Goal: Information Seeking & Learning: Learn about a topic

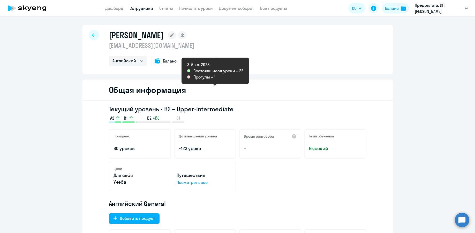
select select "english"
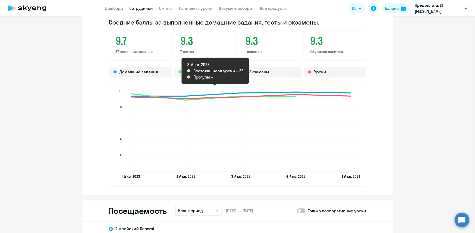
scroll to position [403, 0]
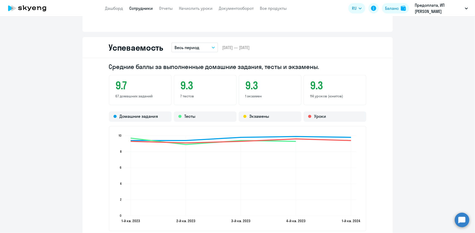
click at [145, 9] on link "Сотрудники" at bounding box center [142, 8] width 24 height 5
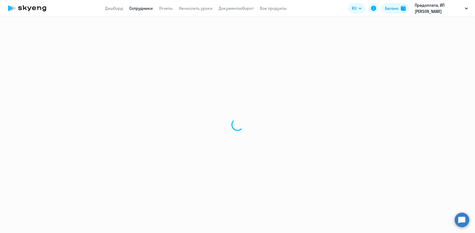
select select "30"
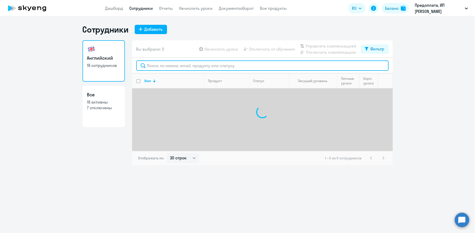
click at [202, 65] on input "text" at bounding box center [262, 66] width 253 height 10
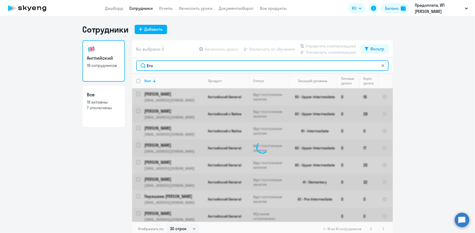
type input "[PERSON_NAME]"
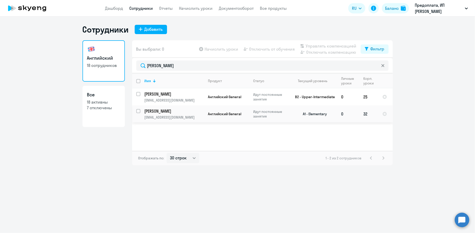
click at [266, 118] on p "Идут постоянные занятия" at bounding box center [271, 113] width 35 height 9
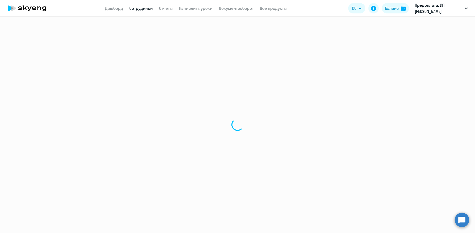
select select "english"
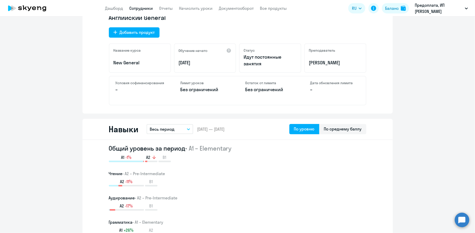
scroll to position [202, 0]
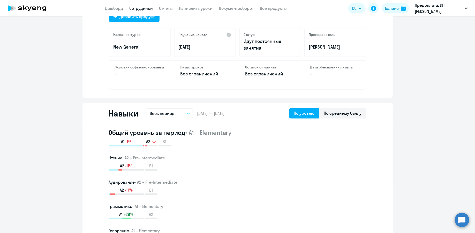
click at [182, 114] on button "Весь период" at bounding box center [170, 114] width 47 height 10
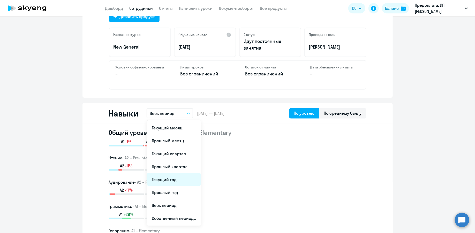
click at [192, 179] on li "Текущий год" at bounding box center [174, 179] width 55 height 13
